Goal: Navigation & Orientation: Find specific page/section

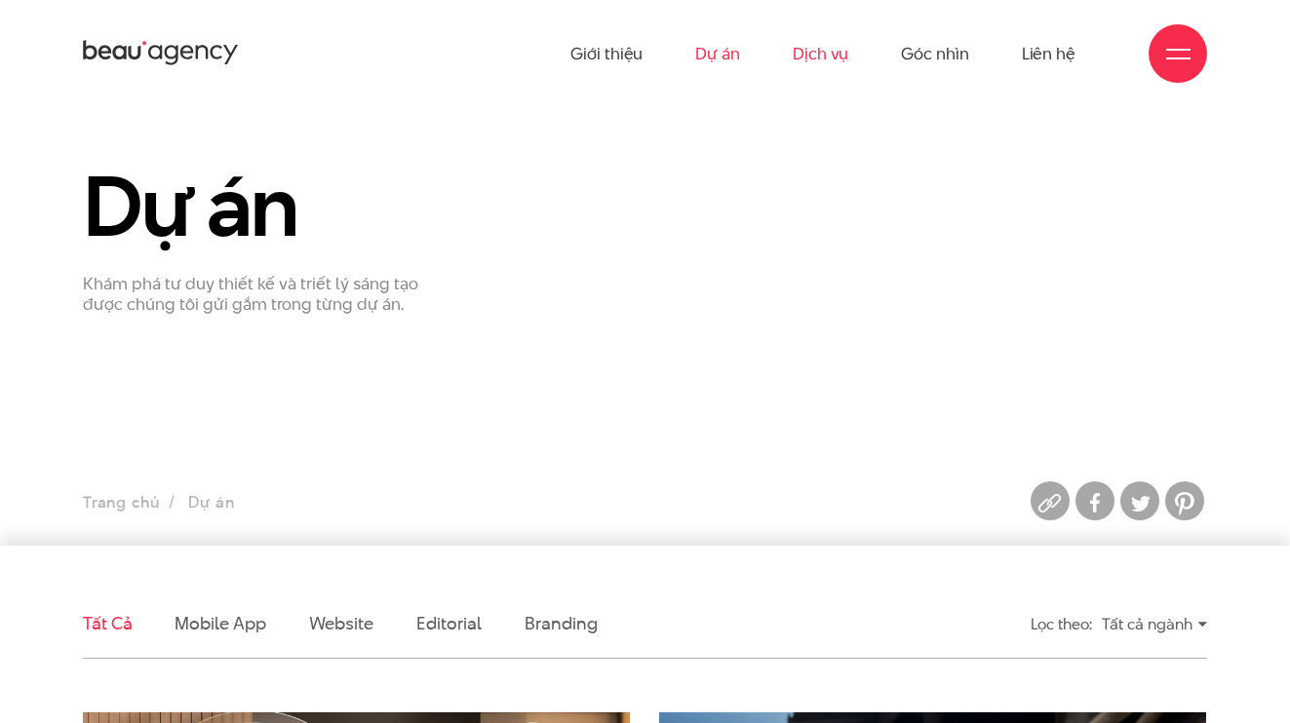
click at [819, 28] on link "Dịch vụ" at bounding box center [821, 53] width 56 height 107
